Goal: Task Accomplishment & Management: Complete application form

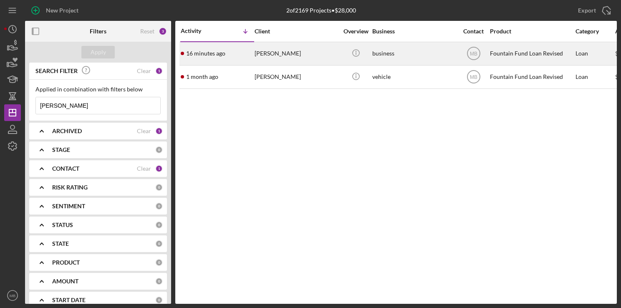
click at [246, 51] on div "16 minutes ago [PERSON_NAME]" at bounding box center [217, 54] width 73 height 22
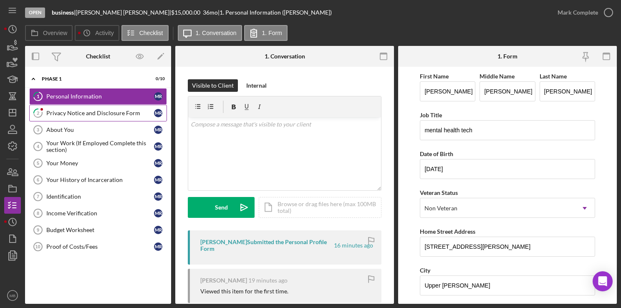
click at [138, 118] on link "2 Privacy Notice and Disclosure Form m r" at bounding box center [98, 113] width 138 height 17
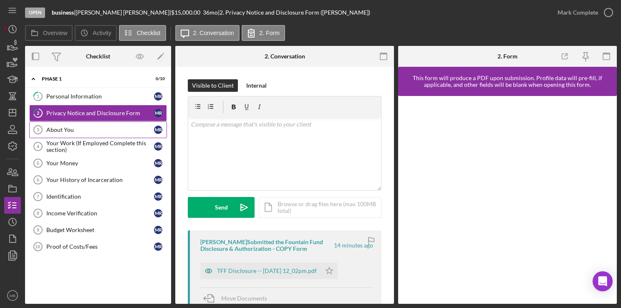
click at [123, 129] on div "About You" at bounding box center [100, 129] width 108 height 7
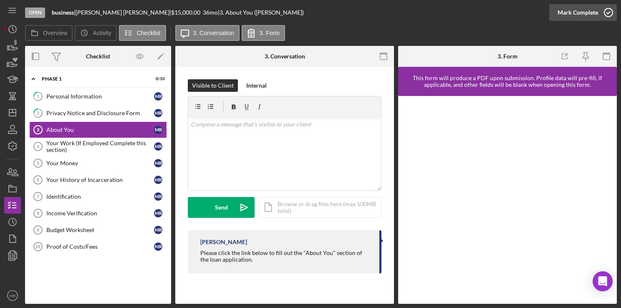
click at [606, 13] on icon "button" at bounding box center [608, 12] width 21 height 21
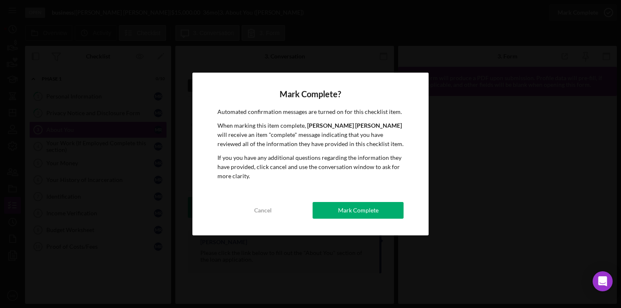
click at [101, 153] on div "Mark Complete? Automated confirmation messages are turned on for this checklist…" at bounding box center [310, 154] width 621 height 308
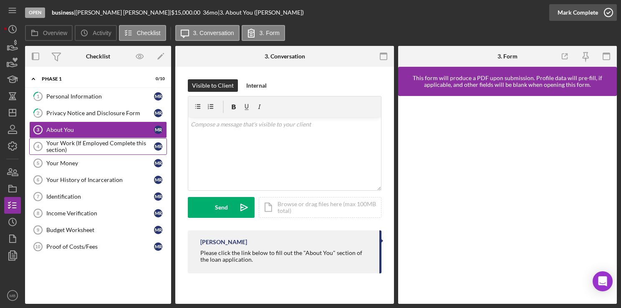
click at [95, 151] on div "Your Work (If Employed Complete this section)" at bounding box center [100, 146] width 108 height 13
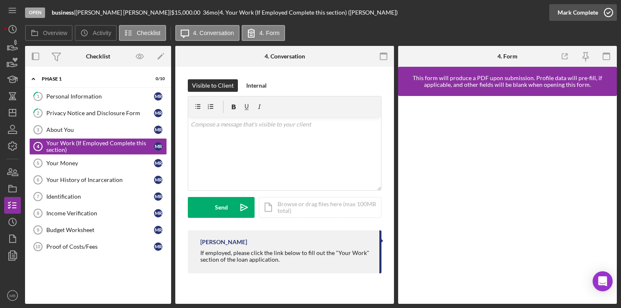
click at [606, 13] on icon "button" at bounding box center [608, 12] width 21 height 21
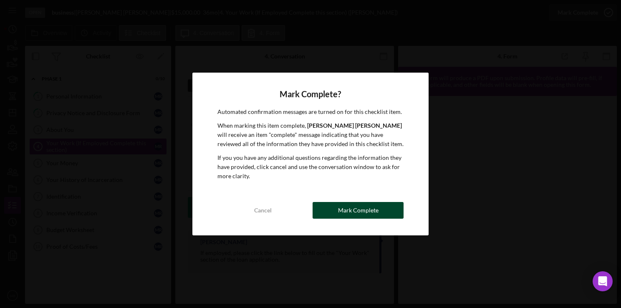
click at [353, 213] on div "Mark Complete" at bounding box center [358, 210] width 40 height 17
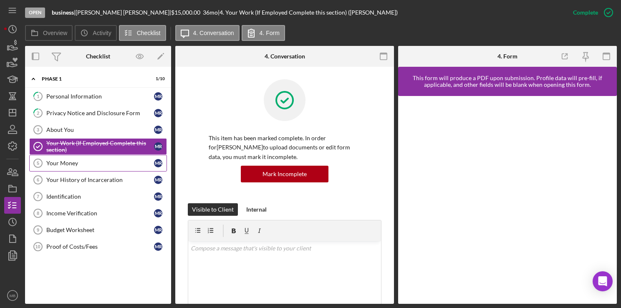
click at [63, 167] on link "Your Money 5 Your Money m r" at bounding box center [98, 163] width 138 height 17
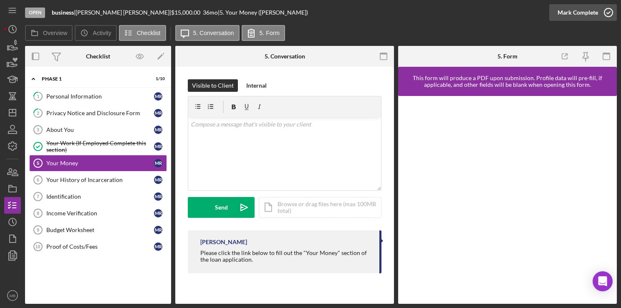
click at [609, 17] on icon "button" at bounding box center [608, 12] width 21 height 21
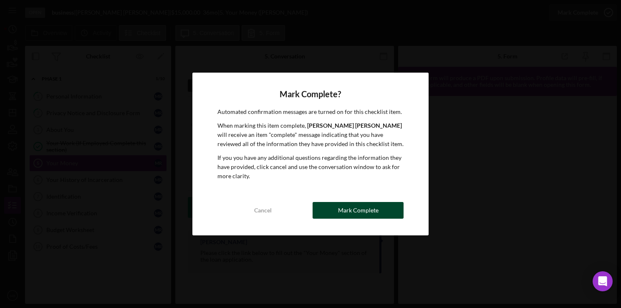
click at [355, 212] on div "Mark Complete" at bounding box center [358, 210] width 40 height 17
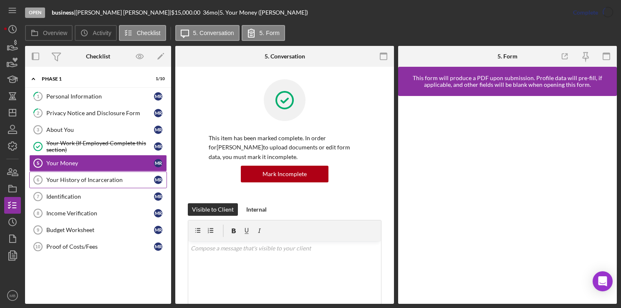
click at [100, 181] on div "Your History of Incarceration" at bounding box center [100, 179] width 108 height 7
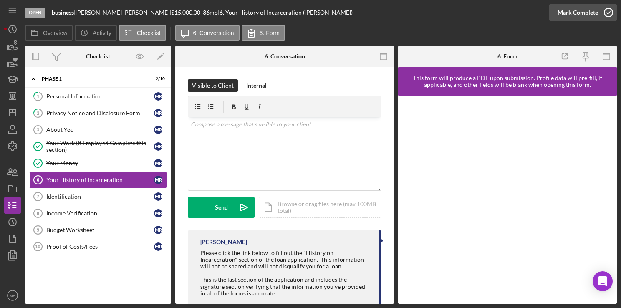
click at [612, 12] on circle "button" at bounding box center [608, 12] width 8 height 8
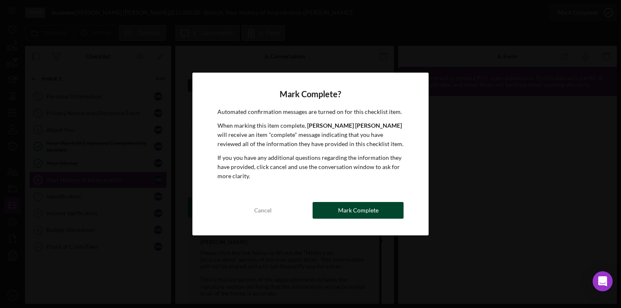
click at [360, 213] on div "Mark Complete" at bounding box center [358, 210] width 40 height 17
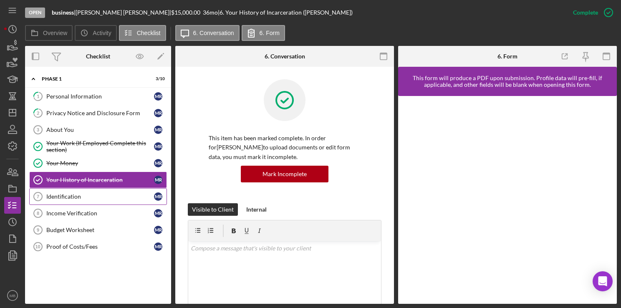
click at [59, 199] on link "Identification 7 Identification m r" at bounding box center [98, 196] width 138 height 17
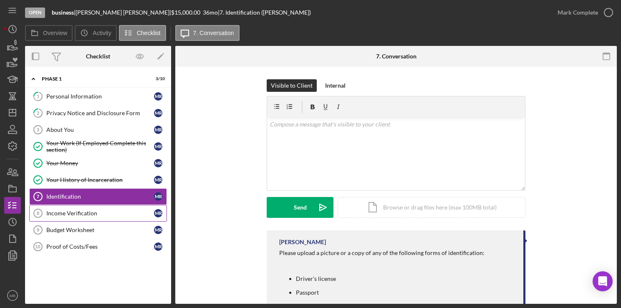
click at [79, 216] on link "Income Verification 8 Income Verification m r" at bounding box center [98, 213] width 138 height 17
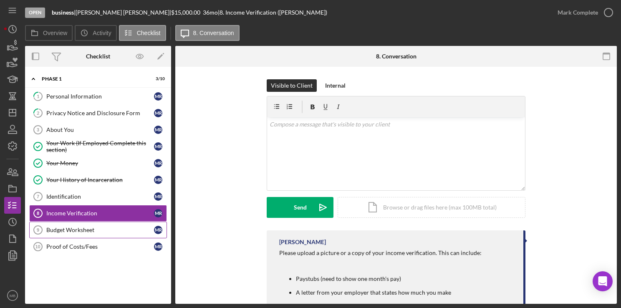
click at [75, 230] on div "Budget Worksheet" at bounding box center [100, 229] width 108 height 7
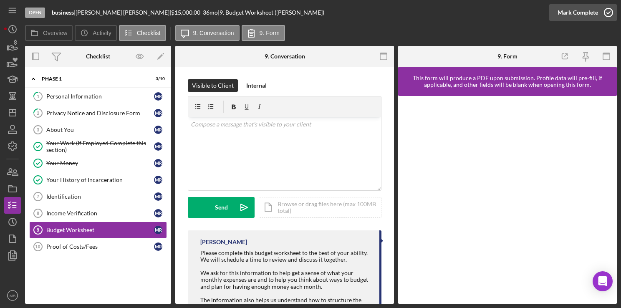
click at [607, 11] on icon "button" at bounding box center [608, 12] width 21 height 21
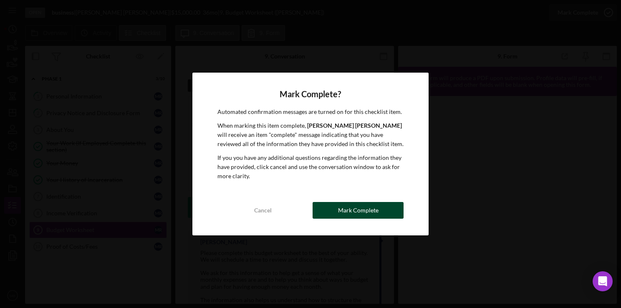
click at [355, 213] on div "Mark Complete" at bounding box center [358, 210] width 40 height 17
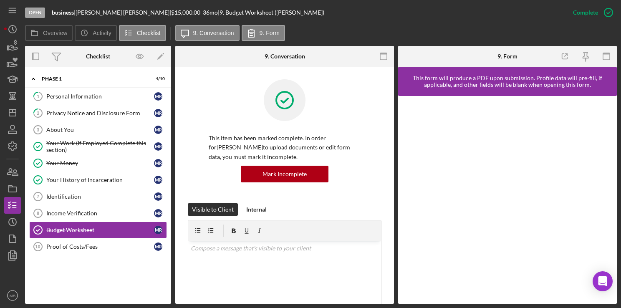
click at [191, 117] on div "This item has been marked complete. In order for [PERSON_NAME] to upload docume…" at bounding box center [285, 141] width 194 height 124
